Goal: Complete application form

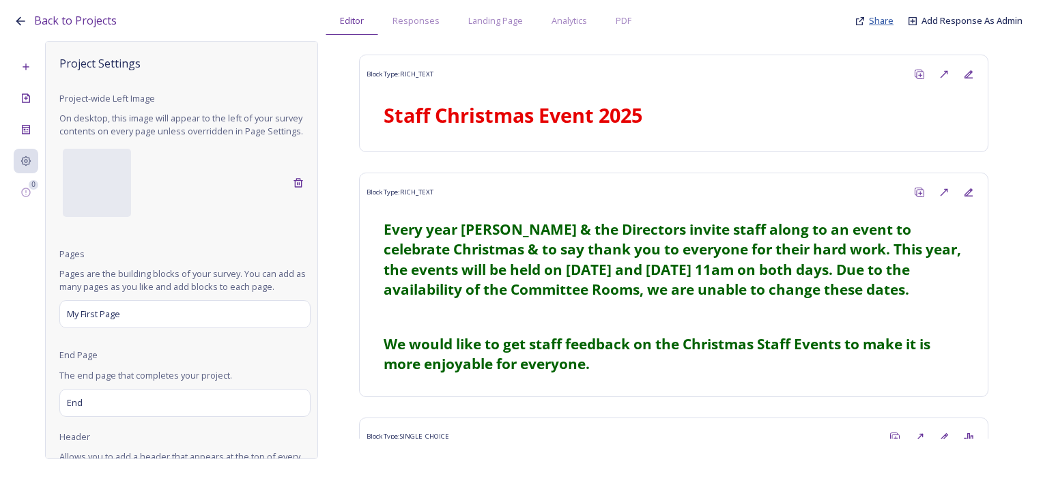
click at [876, 19] on span "Share" at bounding box center [881, 20] width 25 height 12
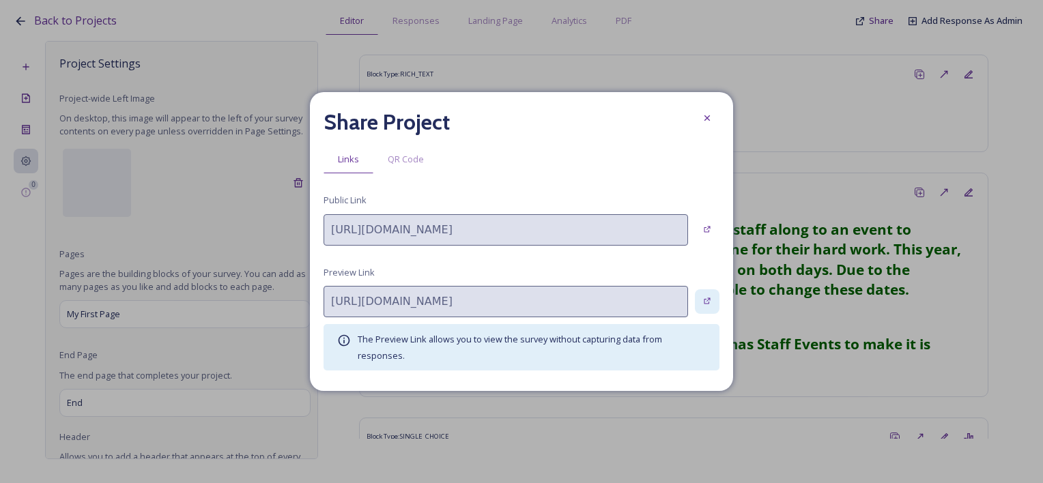
click at [704, 297] on icon at bounding box center [707, 301] width 9 height 9
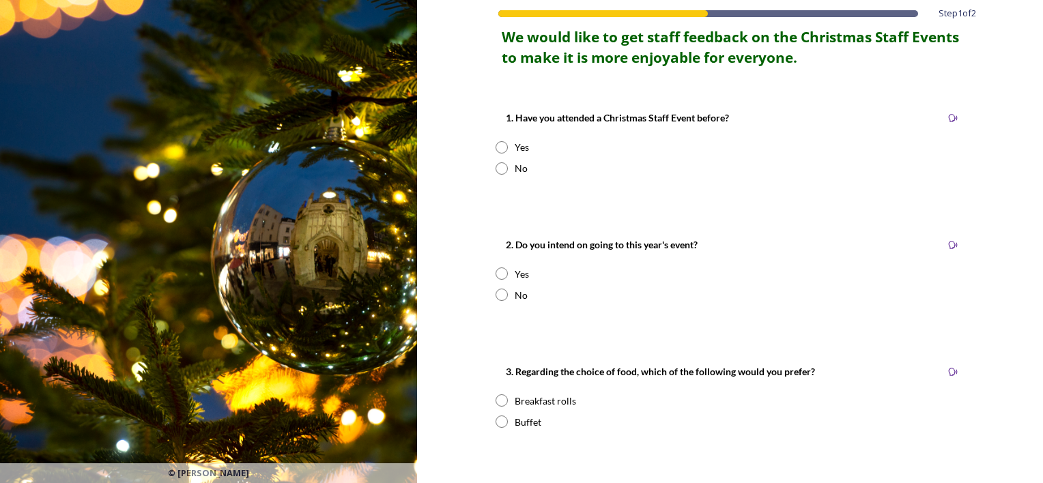
scroll to position [273, 0]
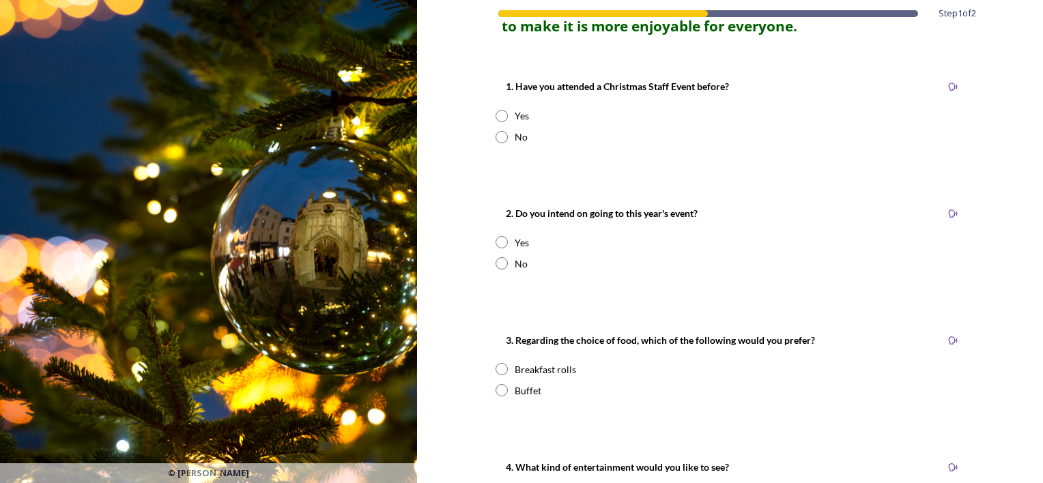
click at [496, 114] on input "radio" at bounding box center [502, 116] width 12 height 12
radio input "true"
click at [496, 139] on input "radio" at bounding box center [502, 137] width 12 height 12
radio input "true"
click at [496, 236] on input "radio" at bounding box center [502, 242] width 12 height 12
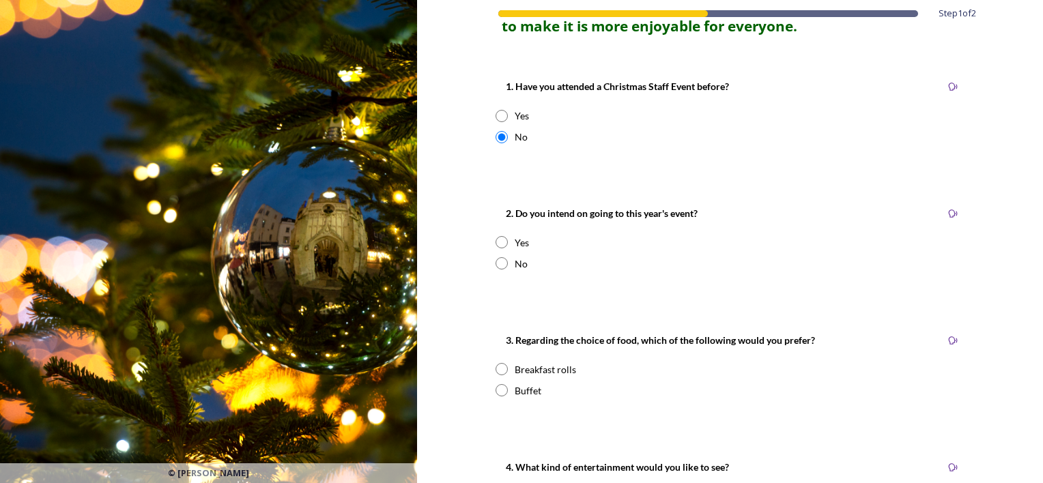
radio input "true"
click at [496, 263] on input "radio" at bounding box center [502, 263] width 12 height 12
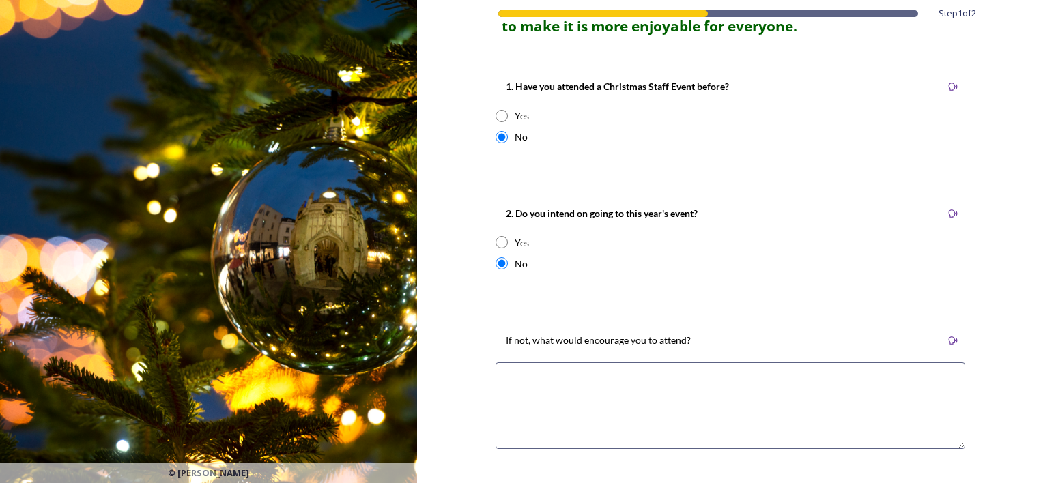
click at [496, 263] on input "radio" at bounding box center [502, 263] width 12 height 12
radio input "false"
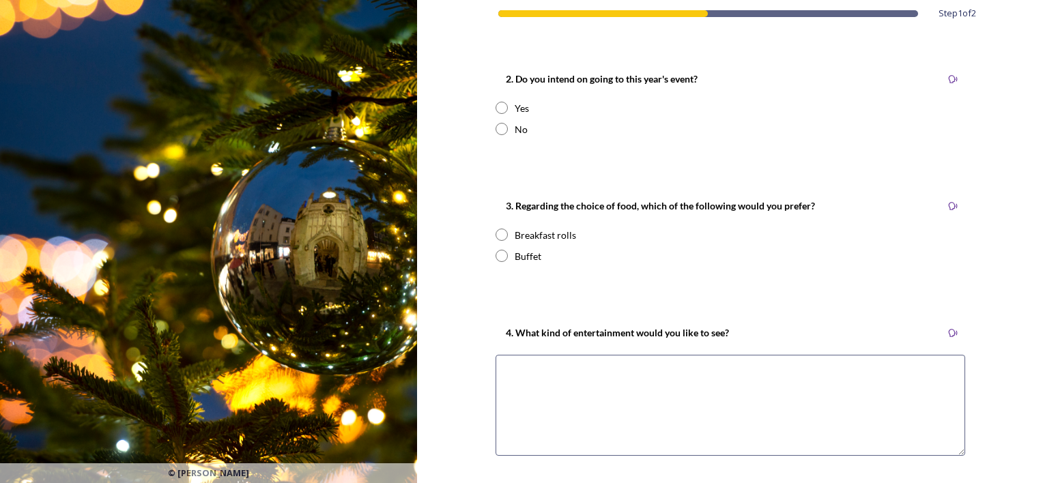
scroll to position [410, 0]
click at [496, 234] on input "radio" at bounding box center [502, 233] width 12 height 12
radio input "true"
click at [496, 255] on input "radio" at bounding box center [502, 254] width 12 height 12
radio input "true"
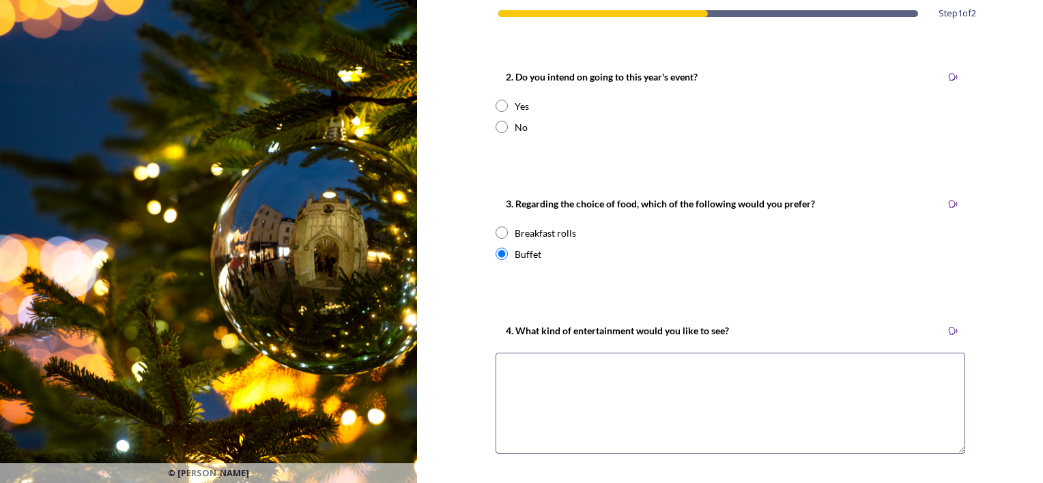
click at [499, 228] on input "radio" at bounding box center [502, 233] width 12 height 12
radio input "true"
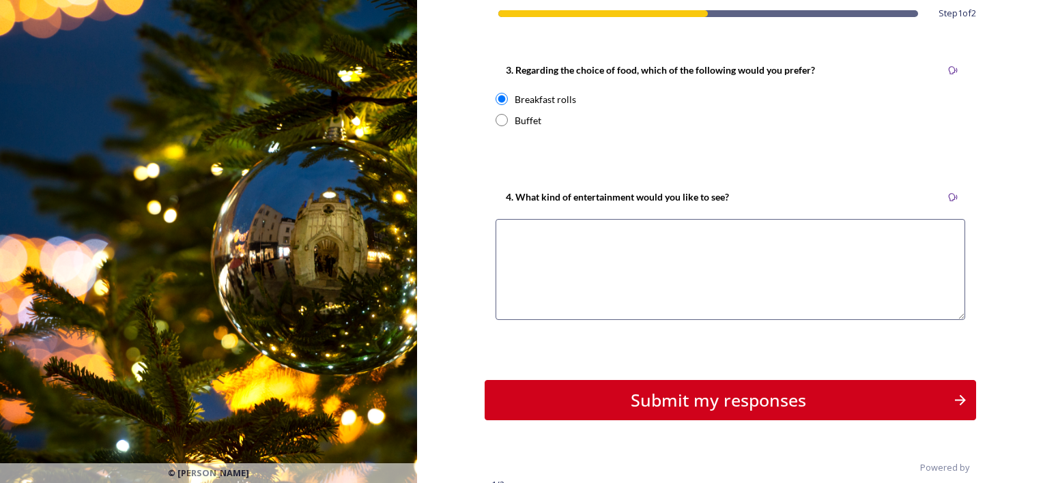
scroll to position [546, 0]
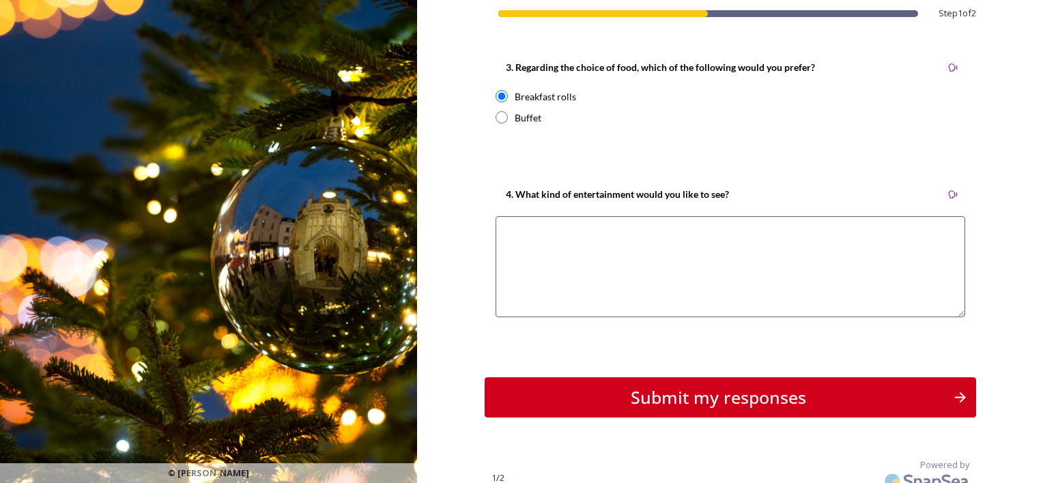
click at [543, 231] on textarea at bounding box center [731, 266] width 470 height 101
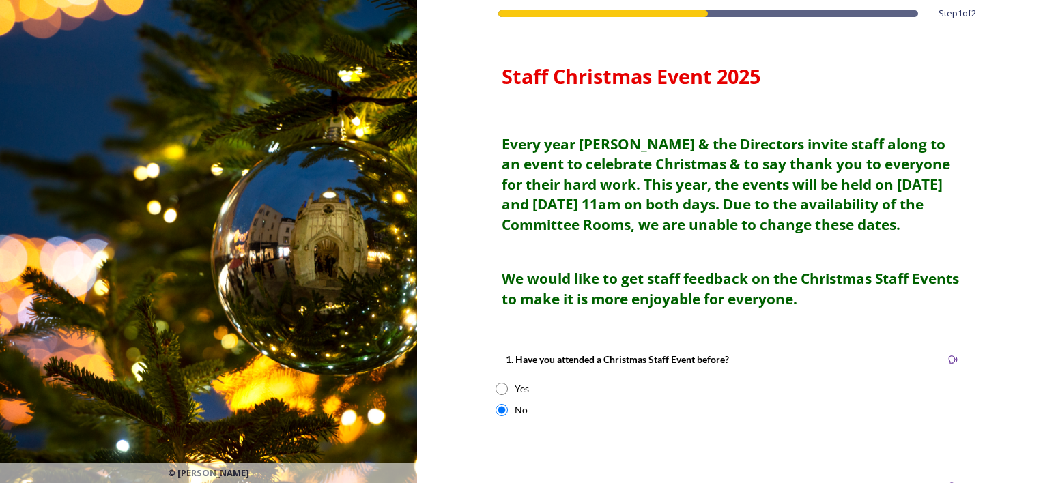
scroll to position [560, 0]
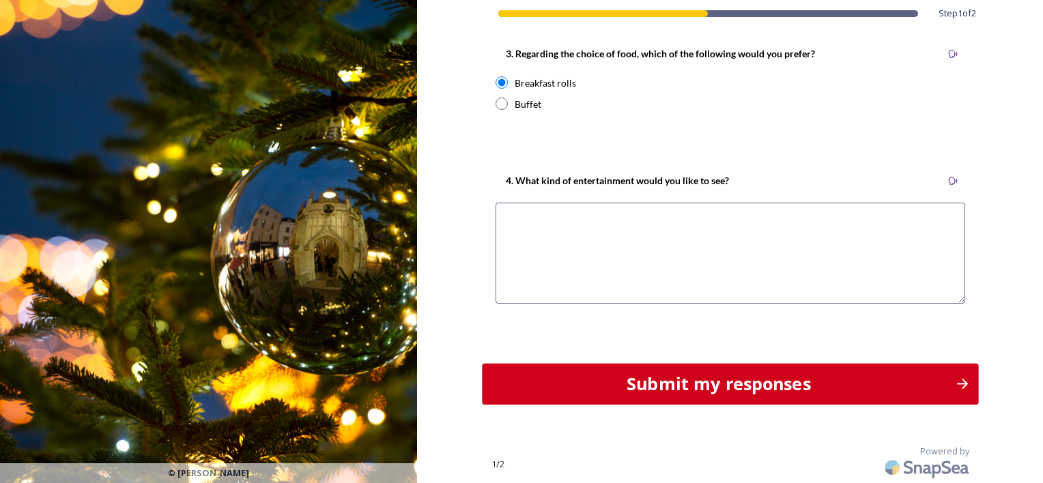
click at [667, 382] on div "Submit my responses" at bounding box center [718, 384] width 458 height 26
